Goal: Transaction & Acquisition: Purchase product/service

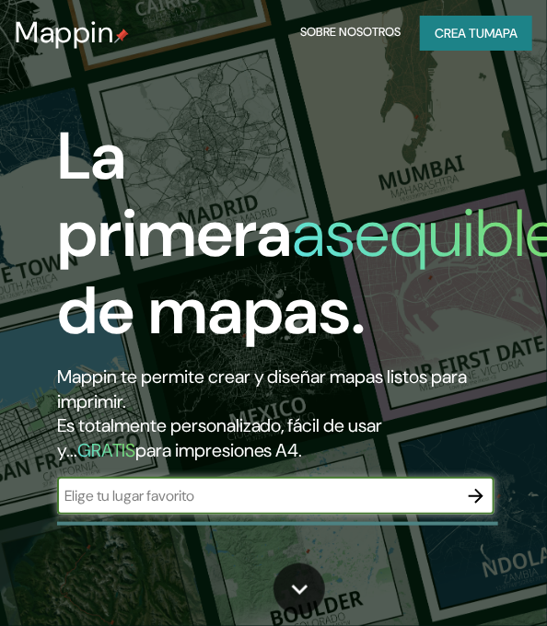
click at [473, 497] on icon "button" at bounding box center [476, 496] width 22 height 22
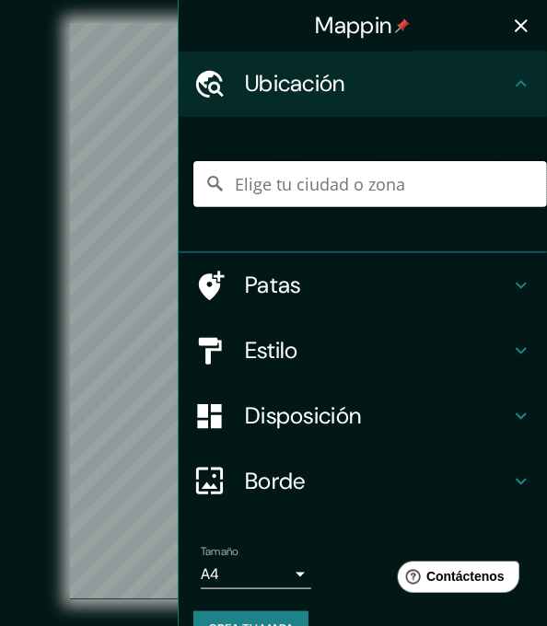
click at [246, 193] on input "Elige tu ciudad o zona" at bounding box center [370, 184] width 354 height 46
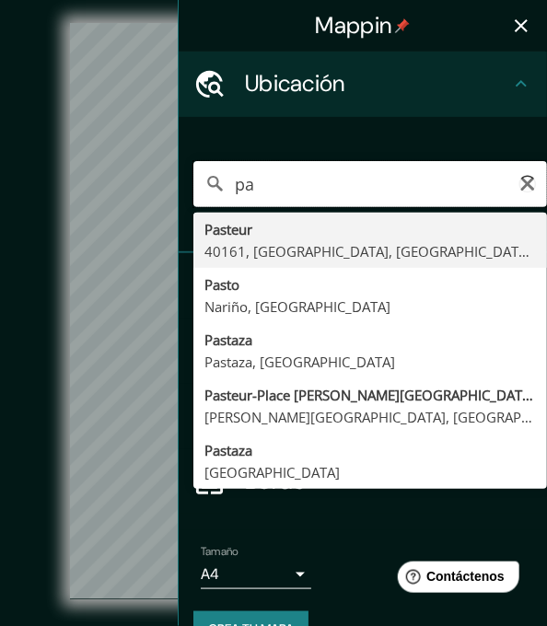
type input "p"
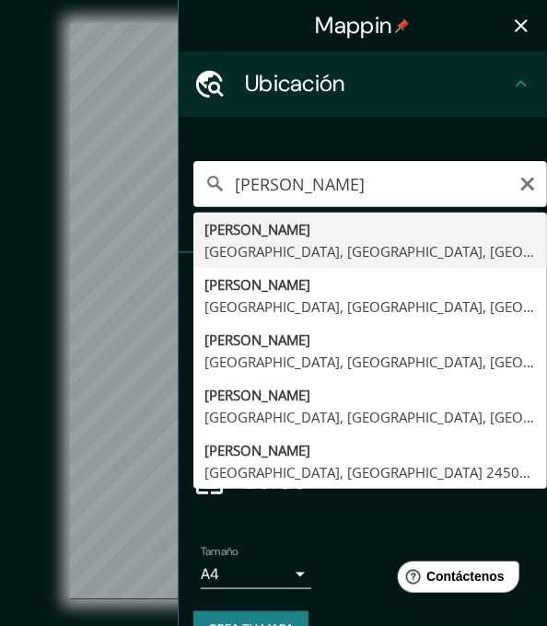
type input "[PERSON_NAME], [GEOGRAPHIC_DATA], [GEOGRAPHIC_DATA], [GEOGRAPHIC_DATA]"
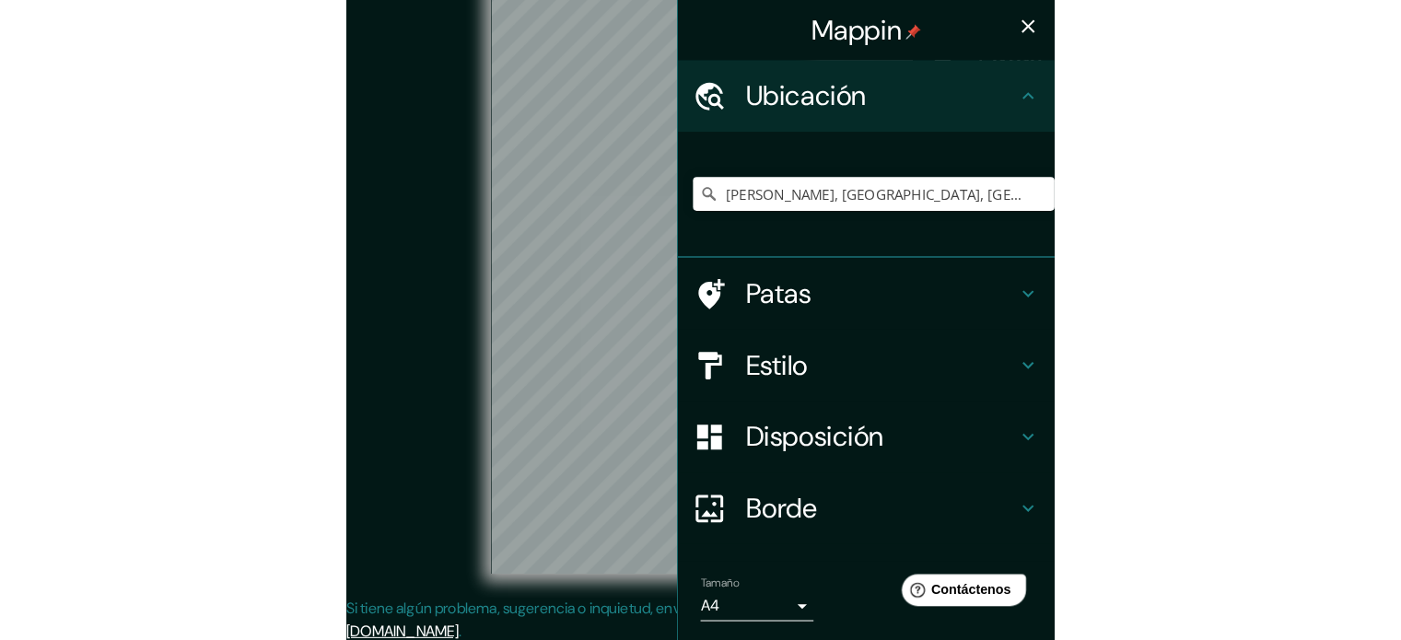
scroll to position [24, 0]
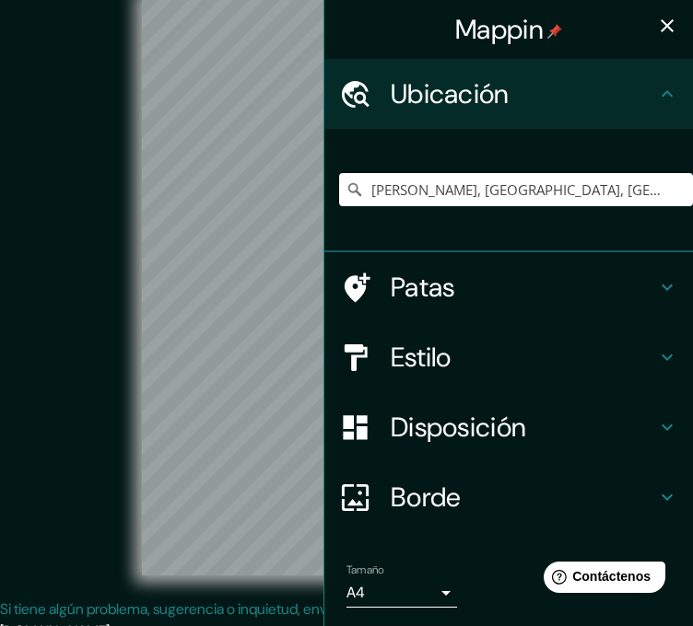
click at [131, 361] on div "© Mapbox © OpenStreetMap Improve this map" at bounding box center [347, 288] width 624 height 564
click at [376, 357] on div "Mappin Ubicación [PERSON_NAME], [GEOGRAPHIC_DATA], [GEOGRAPHIC_DATA], [GEOGRAPH…" at bounding box center [346, 323] width 693 height 695
click at [313, 256] on div "Mappin Ubicación [PERSON_NAME], [GEOGRAPHIC_DATA], [GEOGRAPHIC_DATA], [GEOGRAPH…" at bounding box center [346, 323] width 693 height 695
click at [420, 368] on font "Estilo" at bounding box center [421, 357] width 61 height 35
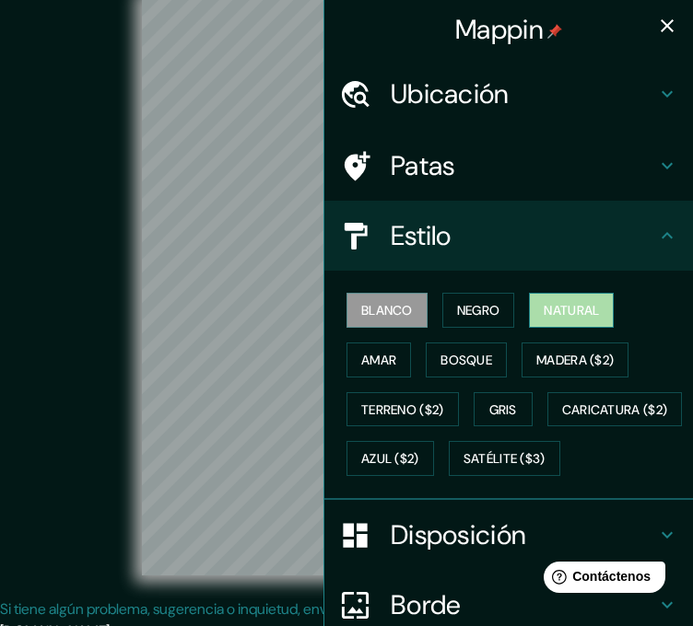
click at [546, 308] on font "Natural" at bounding box center [571, 310] width 55 height 17
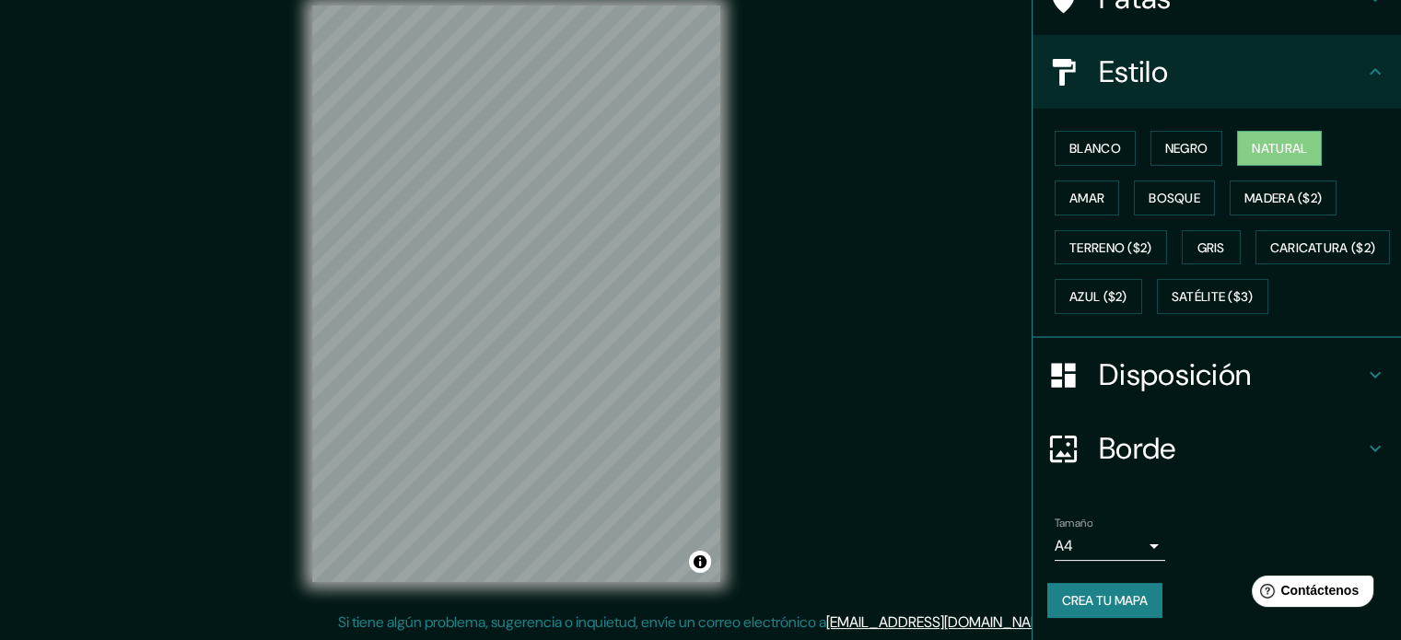
scroll to position [217, 0]
click at [546, 605] on font "Crea tu mapa" at bounding box center [1105, 600] width 86 height 17
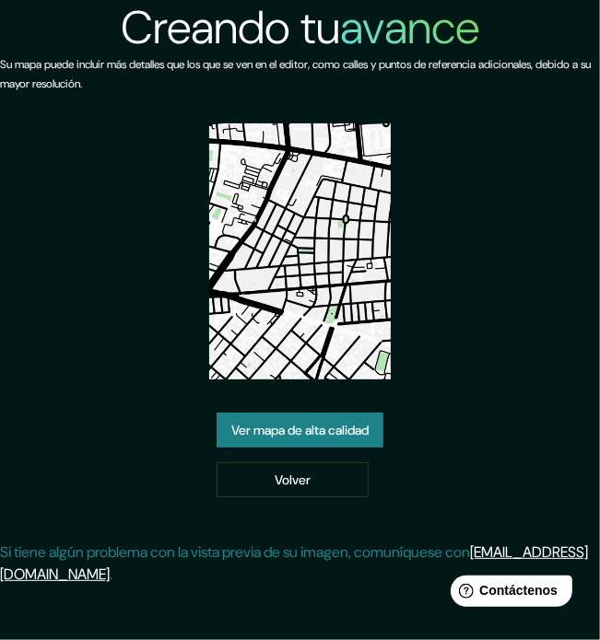
click at [315, 427] on font "Ver mapa de alta calidad" at bounding box center [299, 430] width 137 height 17
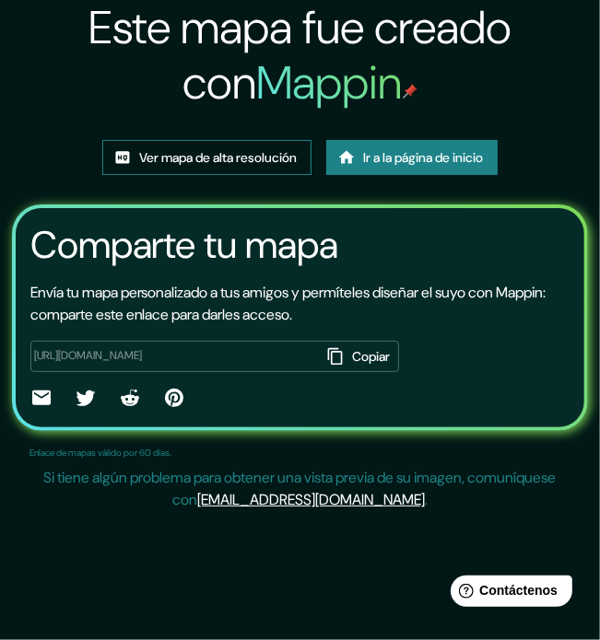
click at [262, 156] on font "Ver mapa de alta resolución" at bounding box center [218, 157] width 158 height 17
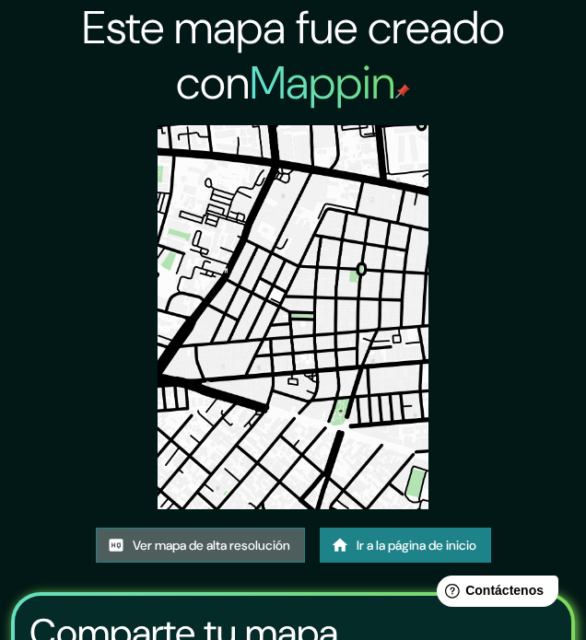
click at [215, 548] on font "Ver mapa de alta resolución" at bounding box center [212, 545] width 158 height 17
